Goal: Obtain resource: Download file/media

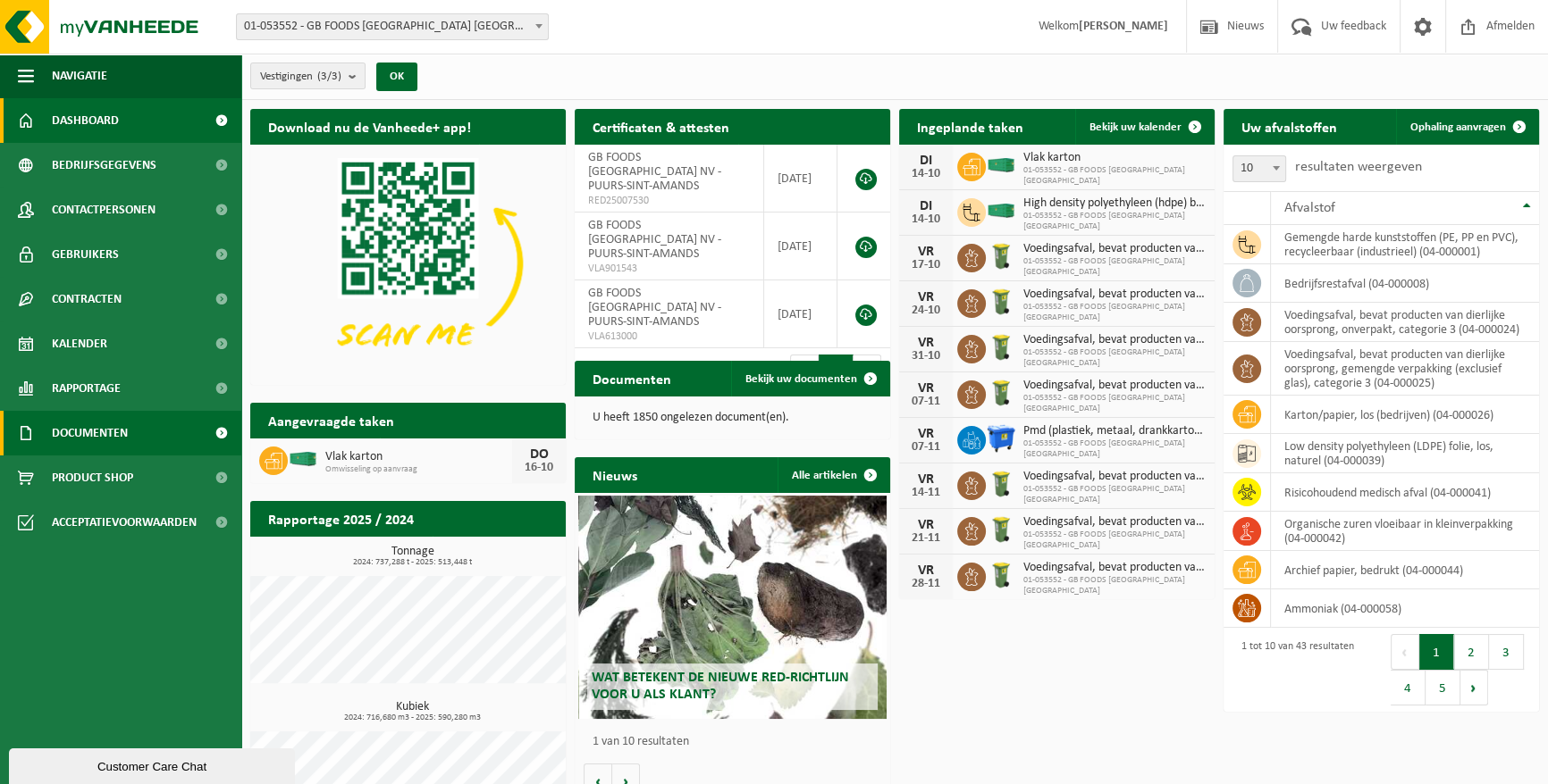
click at [102, 428] on span "Documenten" at bounding box center [90, 433] width 76 height 44
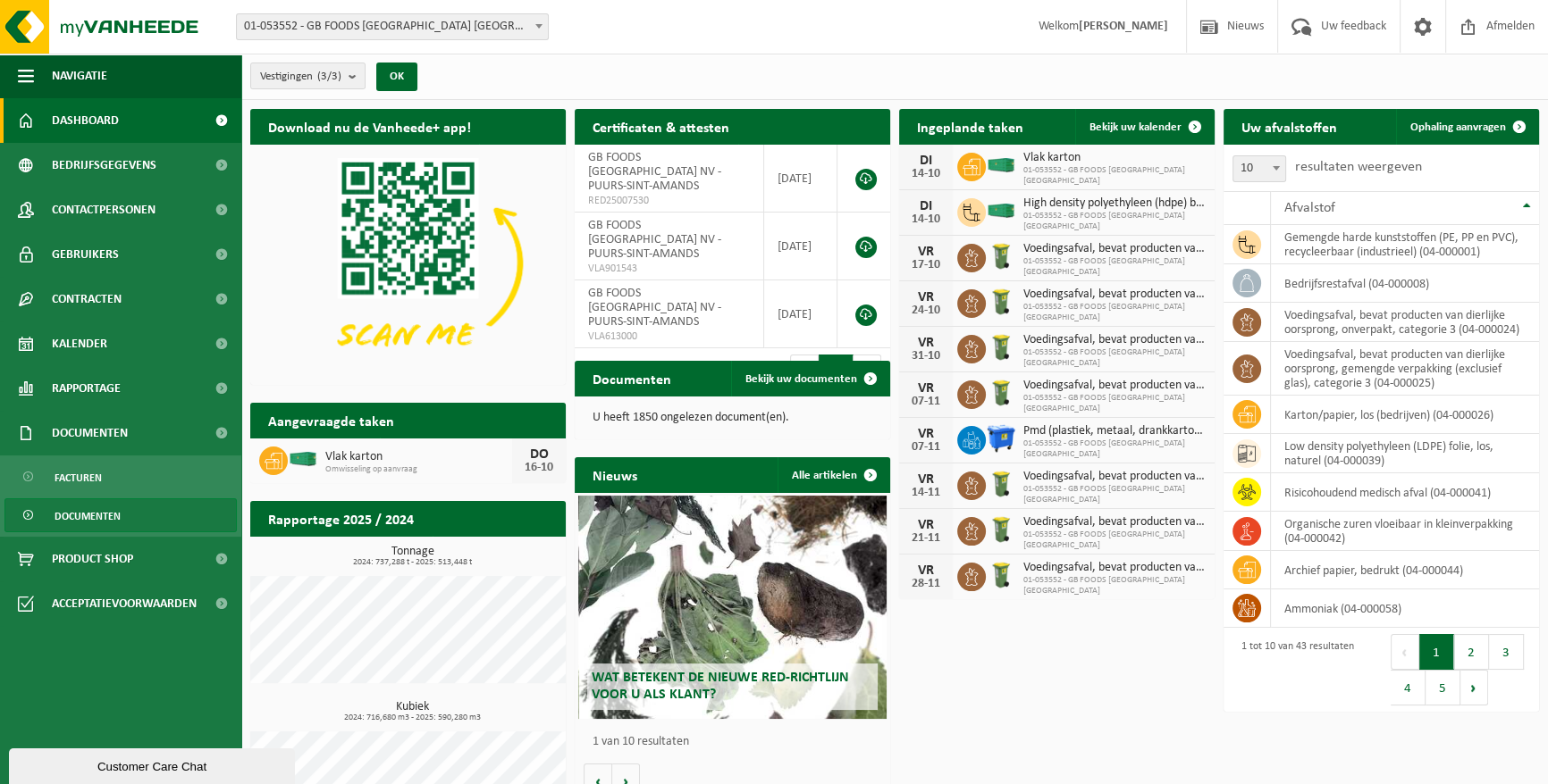
click at [97, 517] on span "Documenten" at bounding box center [88, 516] width 67 height 34
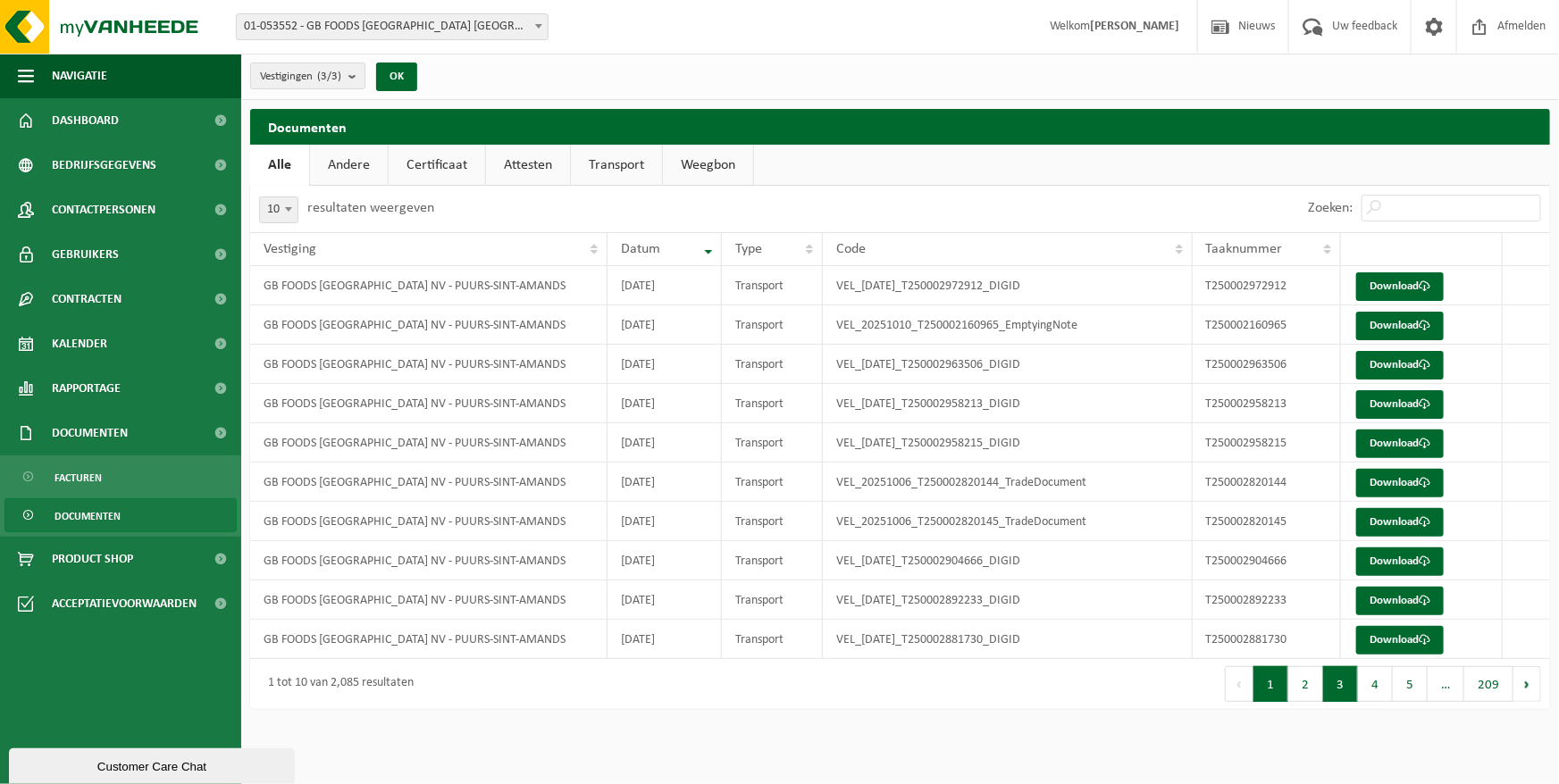
click at [1337, 681] on button "3" at bounding box center [1341, 684] width 35 height 36
click at [1377, 694] on button "4" at bounding box center [1376, 684] width 35 height 36
click at [1418, 686] on button "5" at bounding box center [1410, 684] width 35 height 36
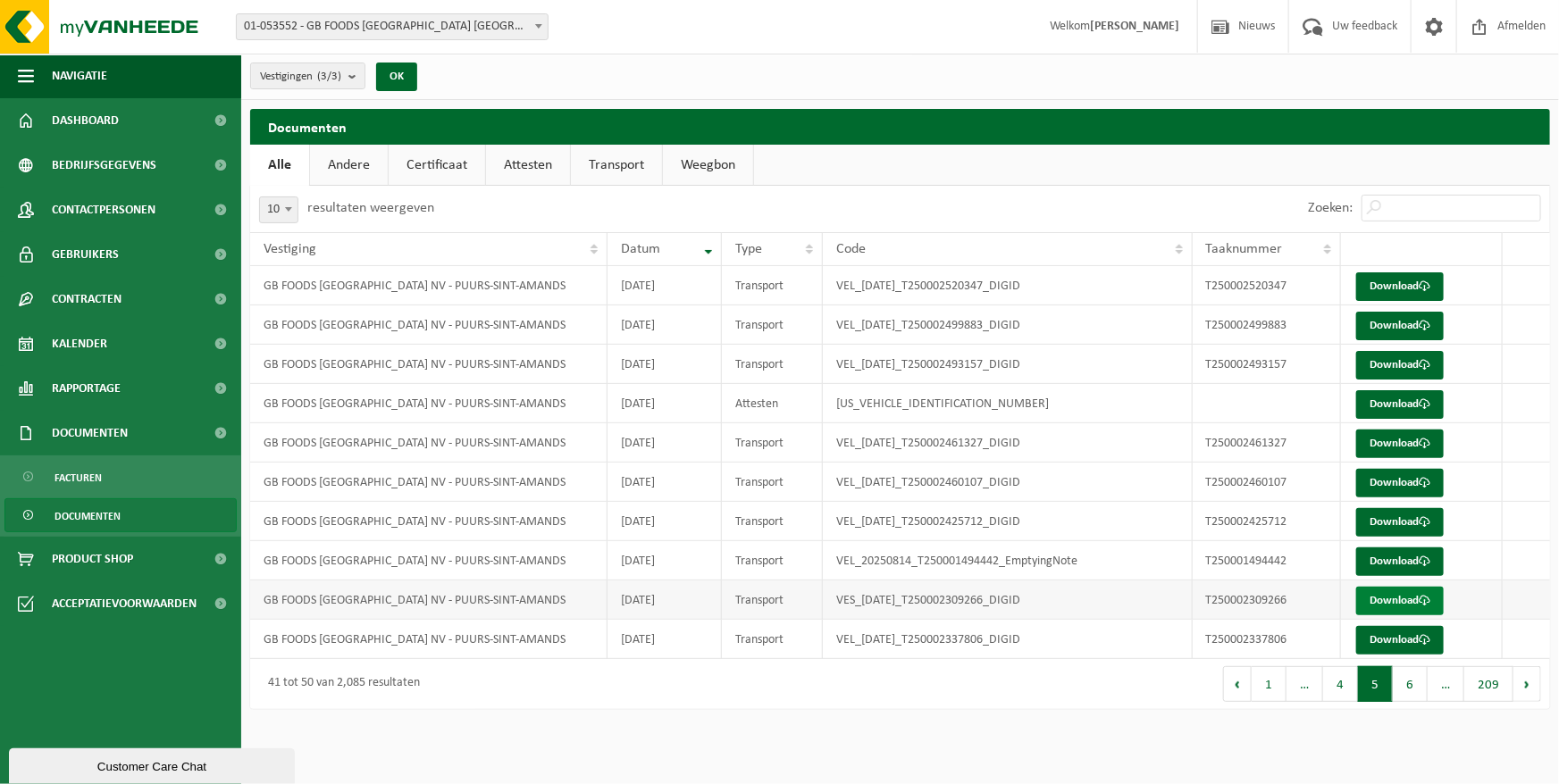
click at [1377, 604] on link "Download" at bounding box center [1400, 601] width 88 height 29
